Goal: Transaction & Acquisition: Purchase product/service

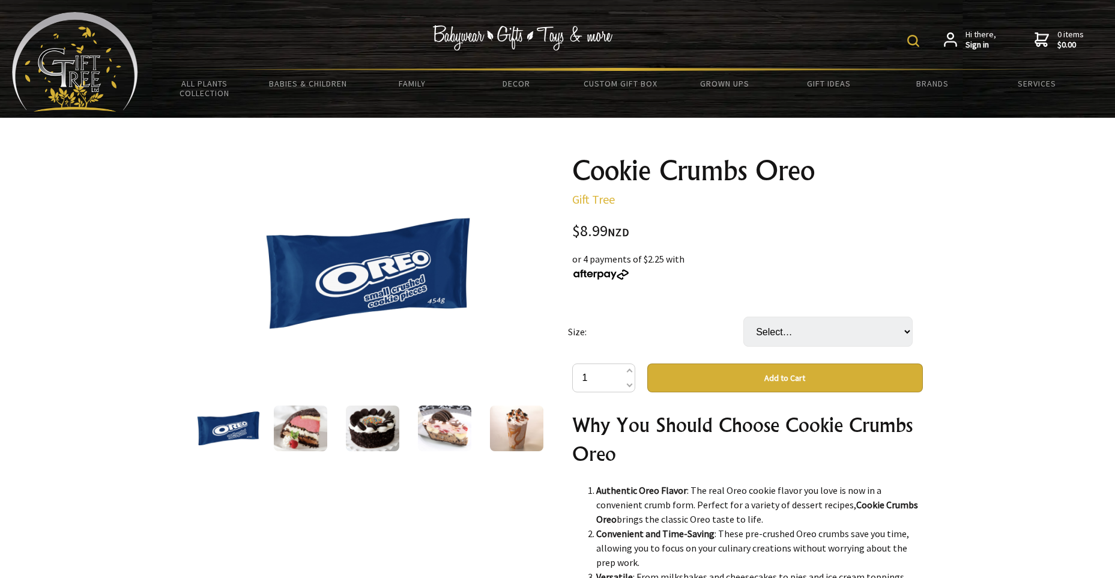
click at [719, 386] on button "Add to Cart" at bounding box center [785, 377] width 276 height 29
click at [812, 324] on select "Select… Packet (454G) Carton (24 Packet) (+ $206.77)" at bounding box center [827, 331] width 169 height 30
select select "Packet (454G)"
click at [743, 316] on select "Select… Packet (454G) Carton (24 Packet) (+ $206.77)" at bounding box center [827, 331] width 169 height 30
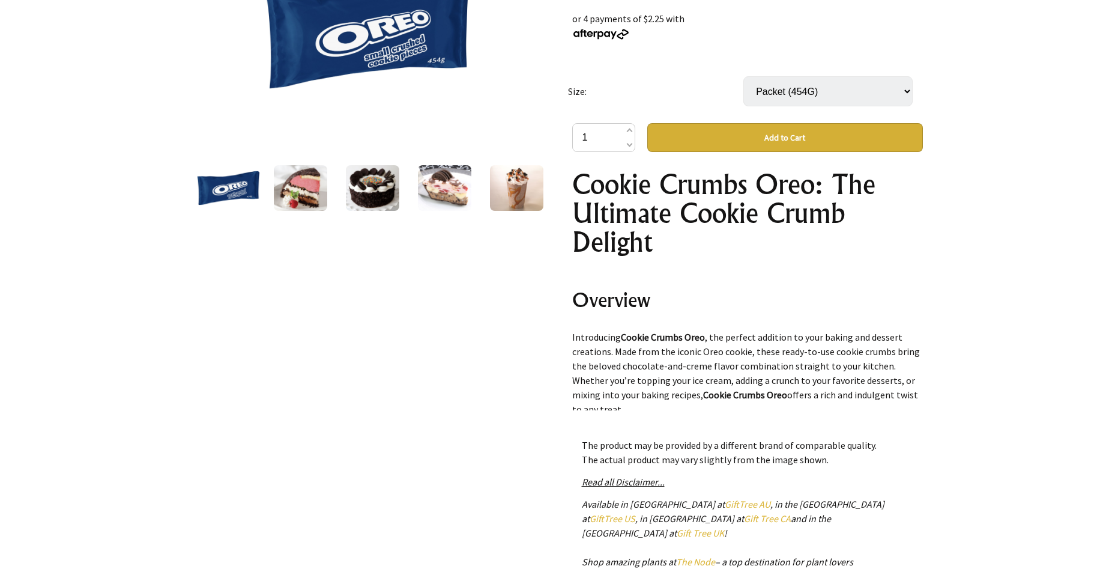
scroll to position [60, 0]
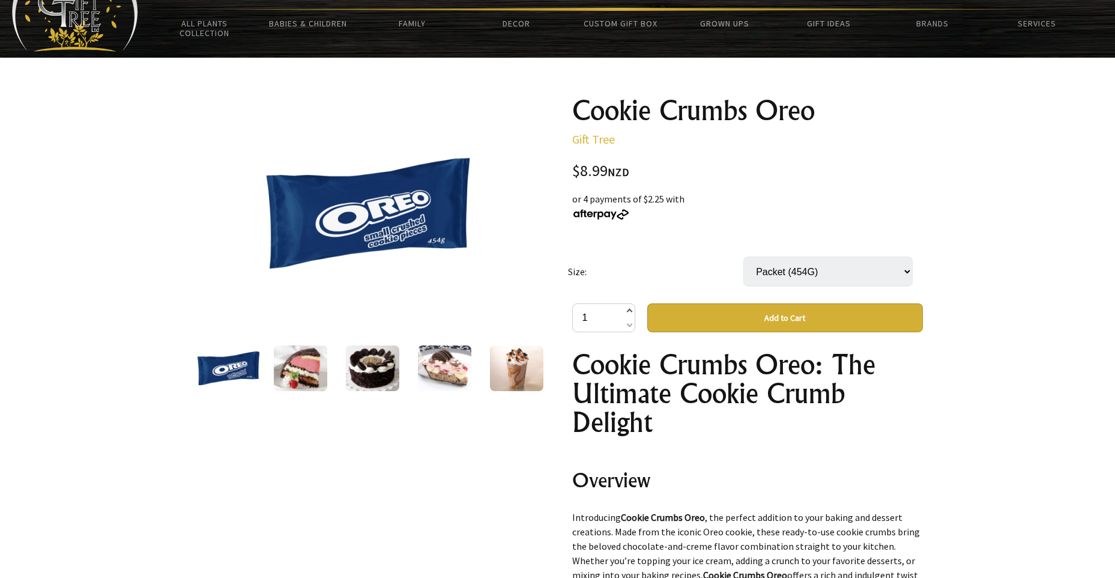
click at [629, 309] on span at bounding box center [629, 311] width 6 height 14
type input "4"
click at [701, 327] on button "Add to Cart" at bounding box center [785, 317] width 276 height 29
